Goal: Task Accomplishment & Management: Use online tool/utility

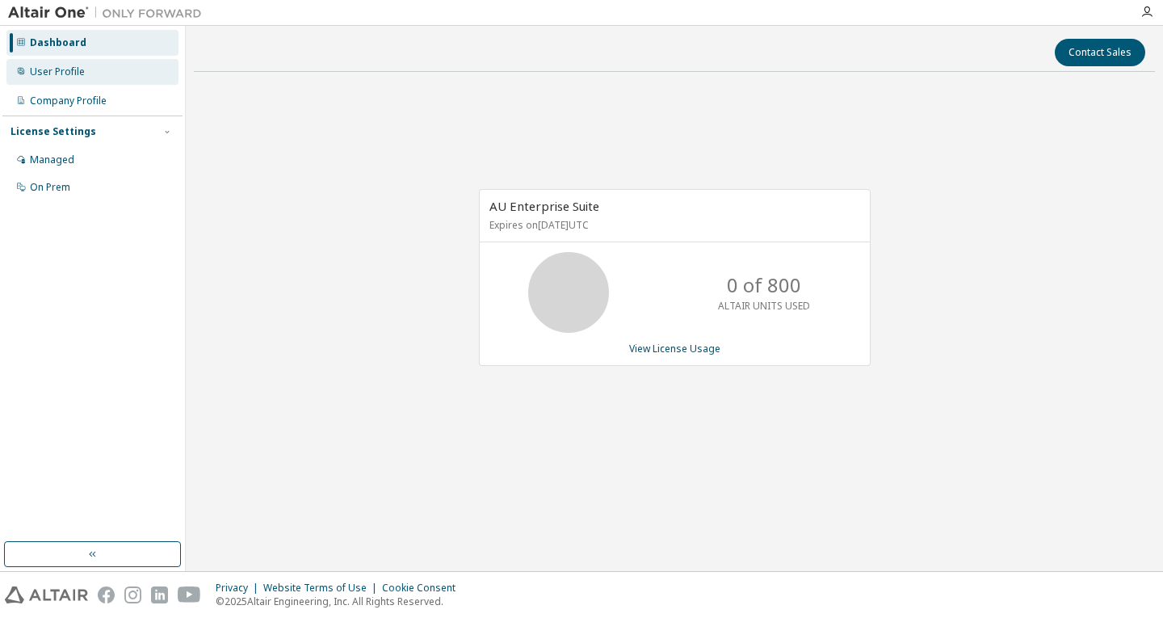
click at [64, 78] on div "User Profile" at bounding box center [92, 72] width 172 height 26
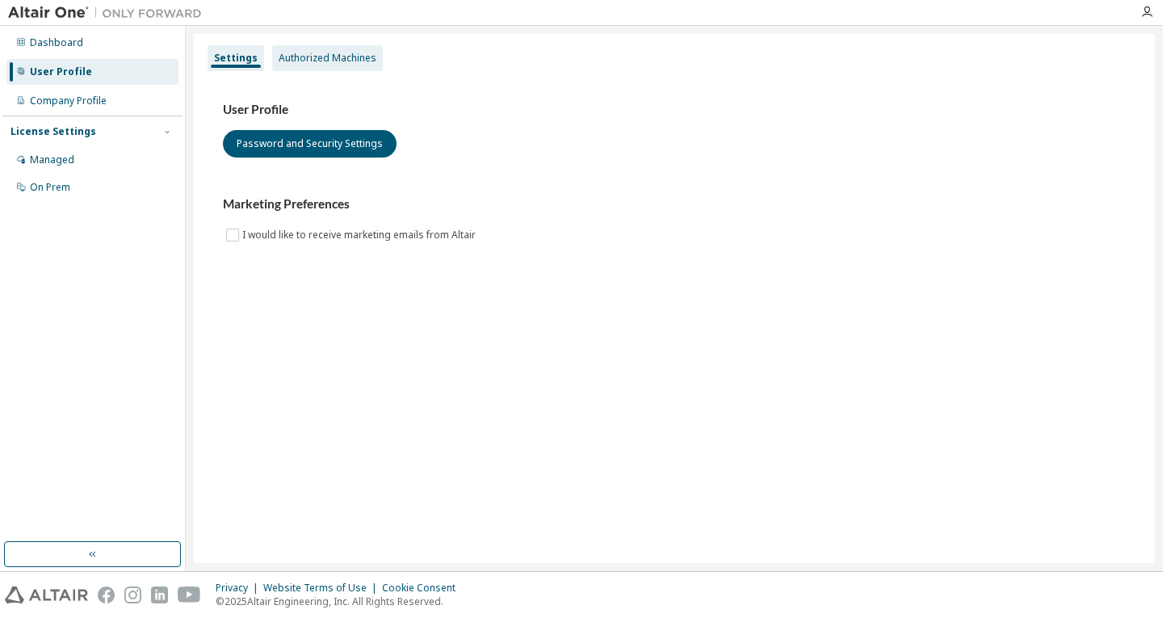
click at [310, 59] on div "Authorized Machines" at bounding box center [328, 58] width 98 height 13
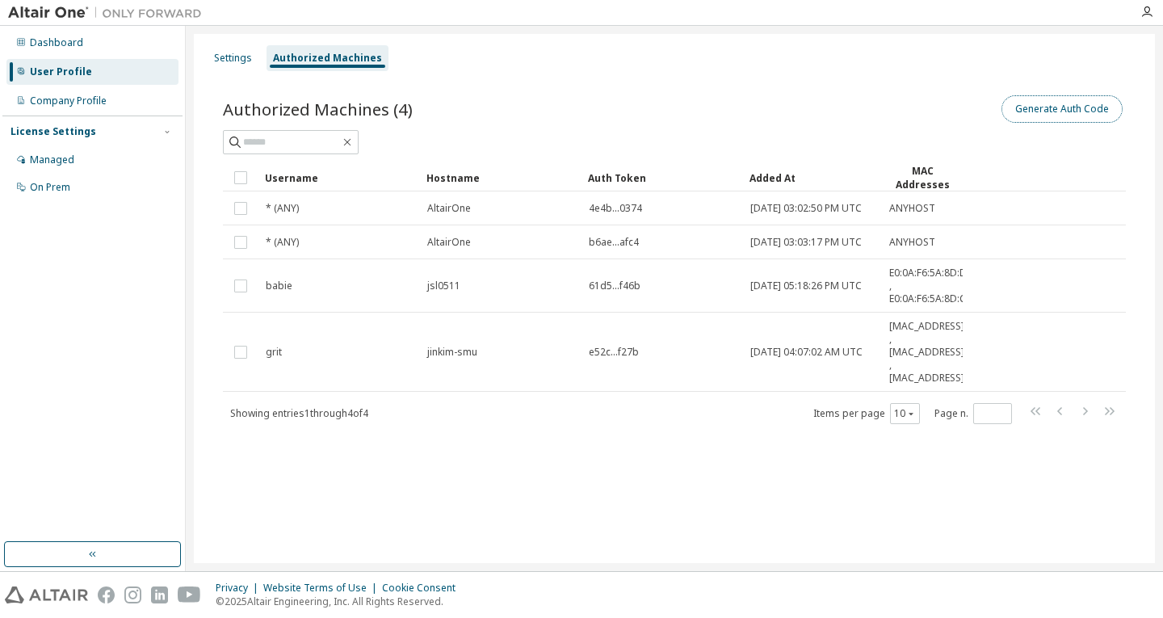
click at [1069, 112] on button "Generate Auth Code" at bounding box center [1061, 108] width 121 height 27
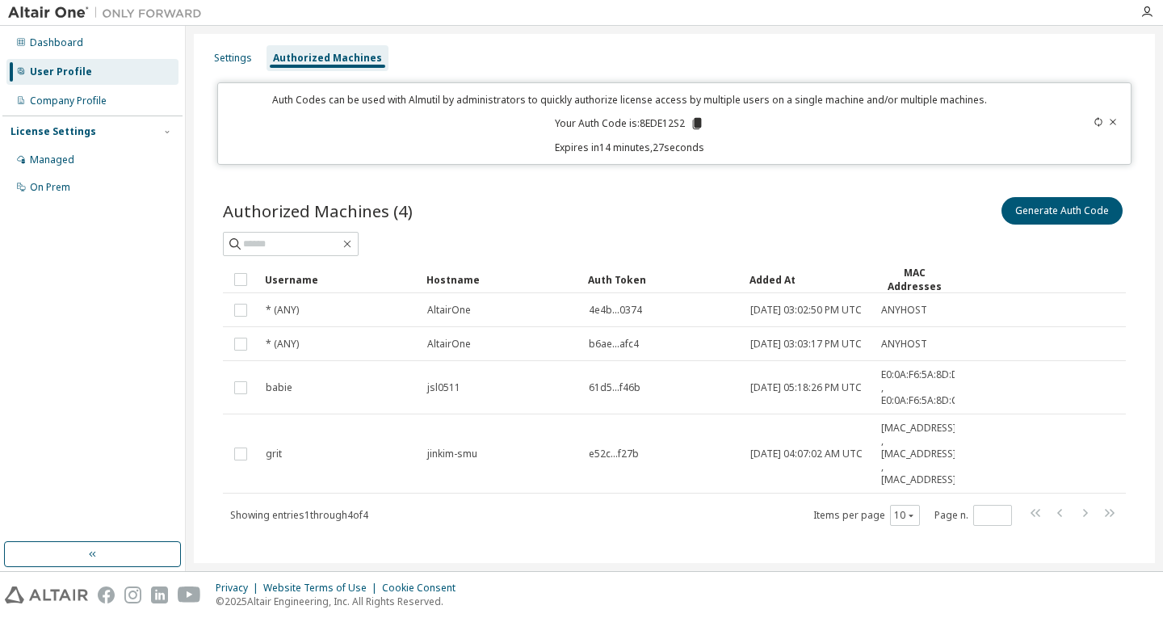
click at [47, 321] on div "Dashboard User Profile Company Profile License Settings Managed On Prem" at bounding box center [92, 283] width 180 height 511
click at [695, 126] on icon at bounding box center [697, 123] width 9 height 11
